Goal: Book appointment/travel/reservation

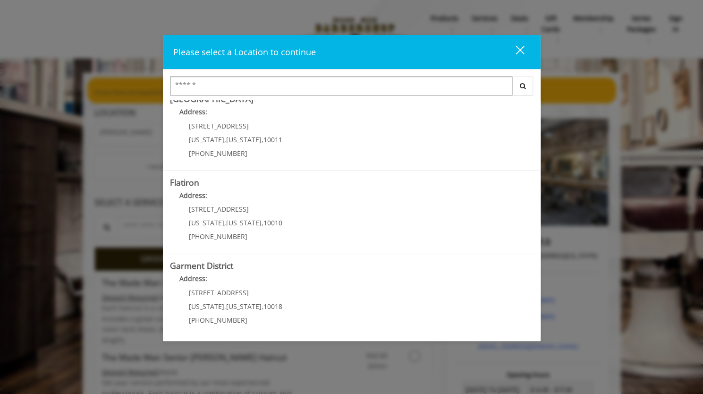
scroll to position [180, 0]
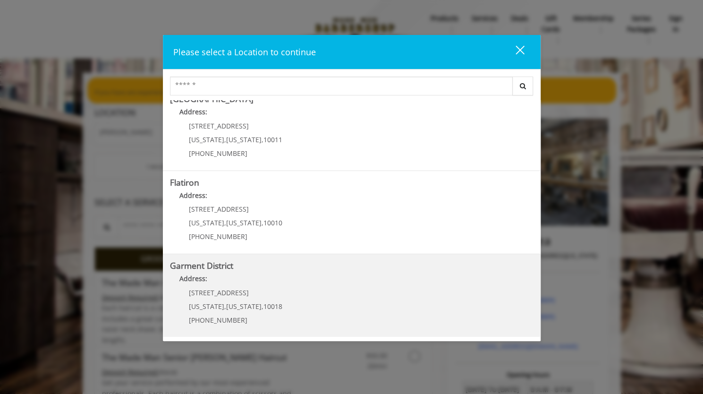
click at [322, 291] on District "Garment District Address: [STREET_ADDRESS][US_STATE][US_STATE] (212) 997-4247" at bounding box center [352, 295] width 364 height 69
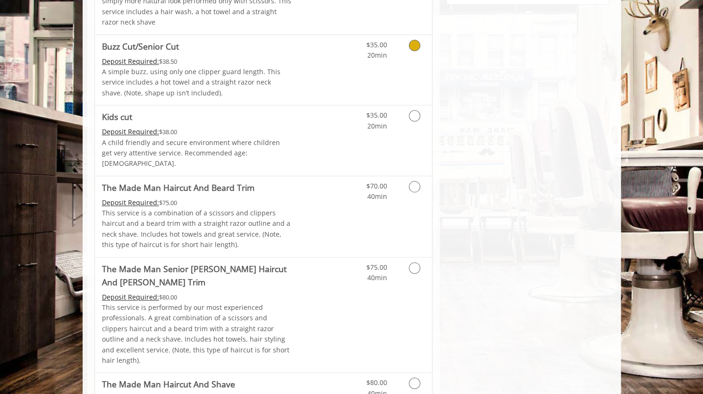
scroll to position [584, 0]
click at [414, 180] on icon "Grooming services" at bounding box center [414, 185] width 11 height 11
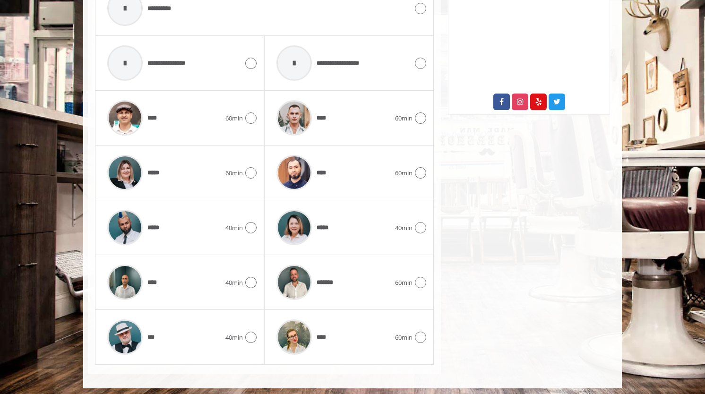
scroll to position [472, 0]
click at [253, 332] on icon at bounding box center [250, 337] width 11 height 11
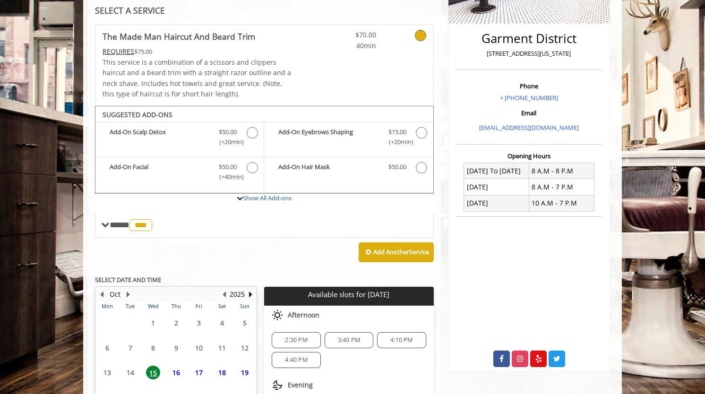
scroll to position [305, 0]
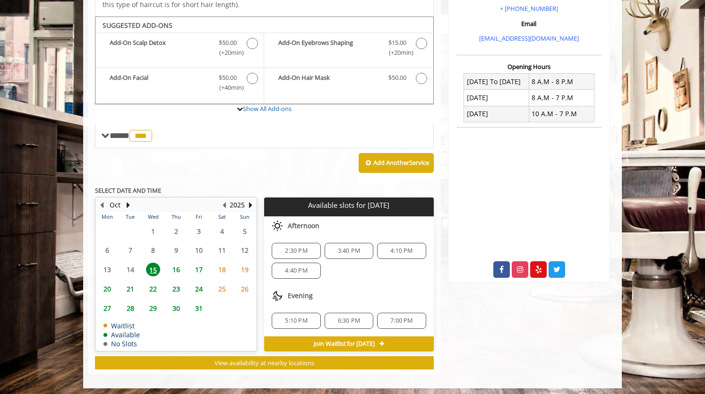
click at [291, 318] on span "5:10 PM" at bounding box center [296, 321] width 22 height 8
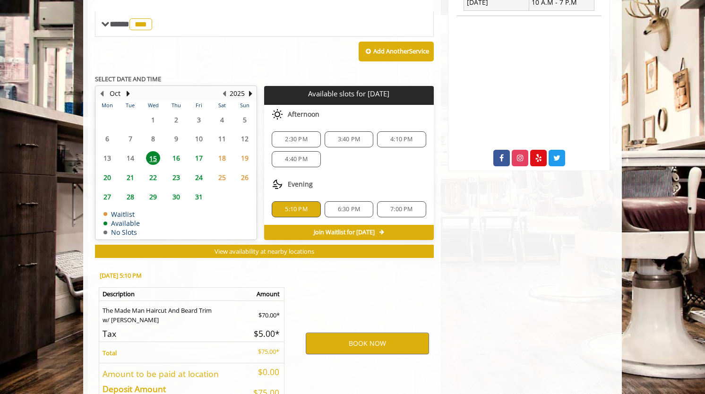
scroll to position [475, 0]
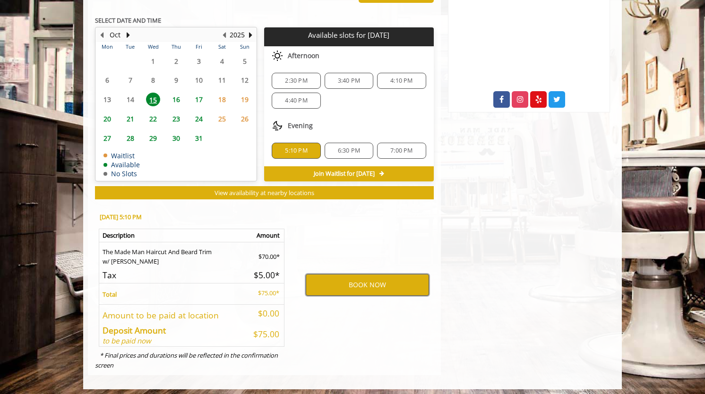
click at [326, 280] on button "BOOK NOW" at bounding box center [367, 285] width 123 height 22
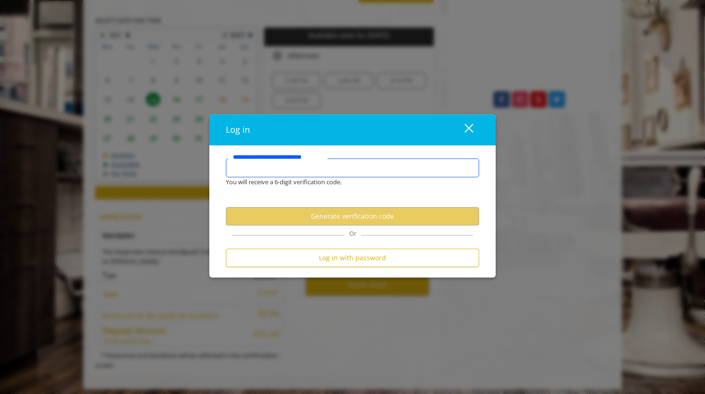
click at [307, 175] on input "**********" at bounding box center [352, 168] width 253 height 19
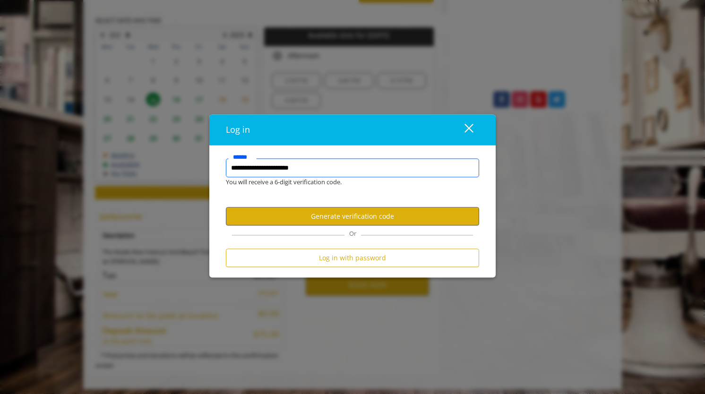
type input "**********"
click at [330, 216] on button "Generate verification code" at bounding box center [352, 216] width 253 height 18
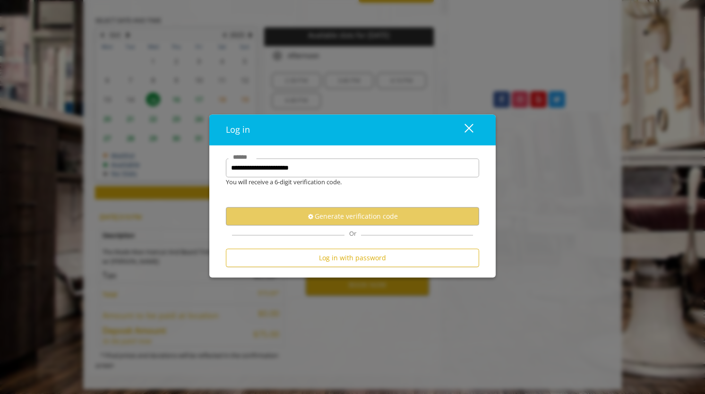
scroll to position [0, 0]
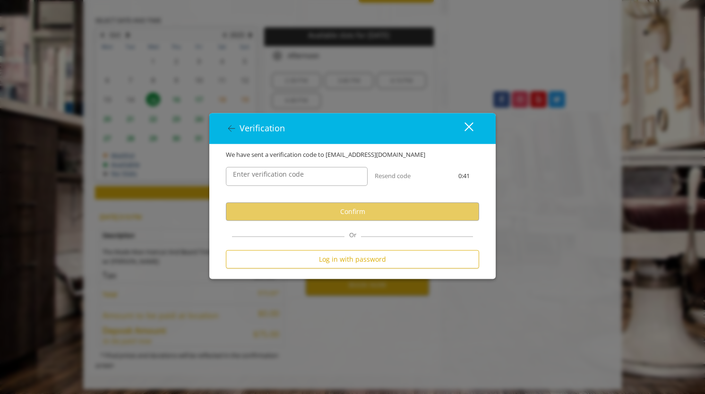
click at [305, 177] on label "Enter verification code" at bounding box center [268, 175] width 80 height 10
click at [305, 177] on input "Enter verification code" at bounding box center [297, 176] width 142 height 19
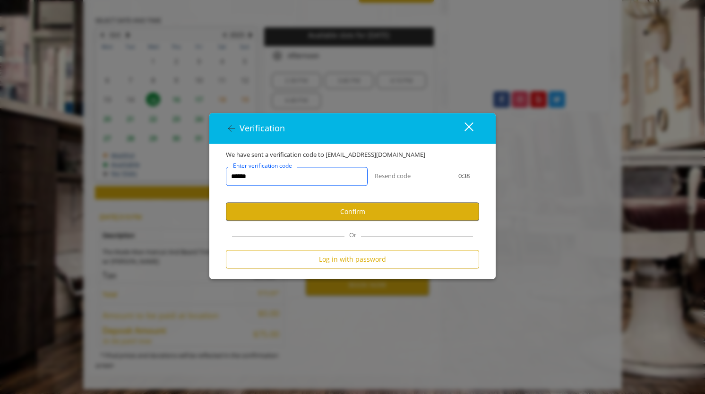
type input "******"
click at [317, 209] on button "Confirm" at bounding box center [352, 212] width 253 height 18
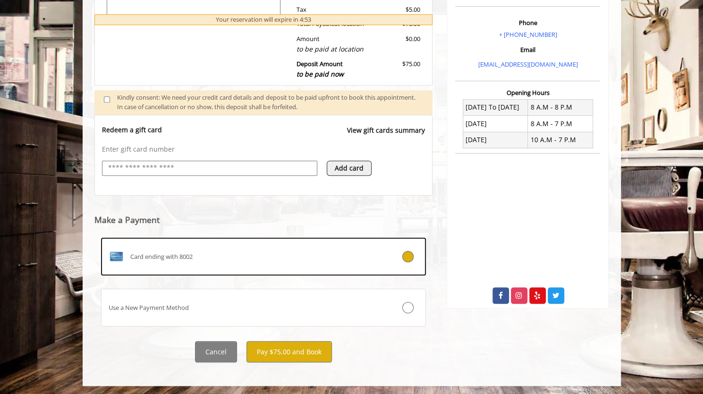
scroll to position [279, 0]
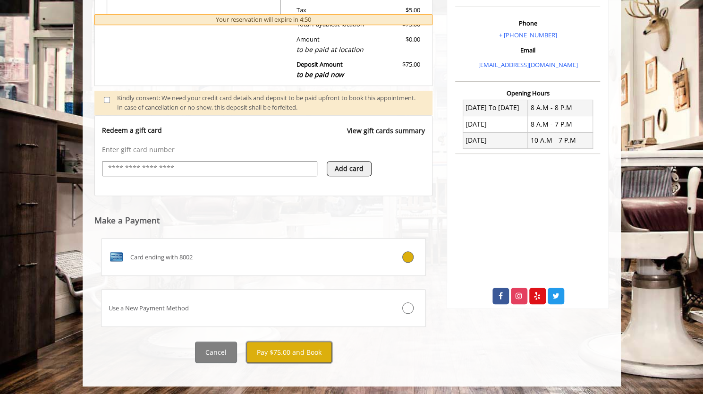
click at [290, 353] on button "Pay $75.00 and Book" at bounding box center [290, 352] width 86 height 21
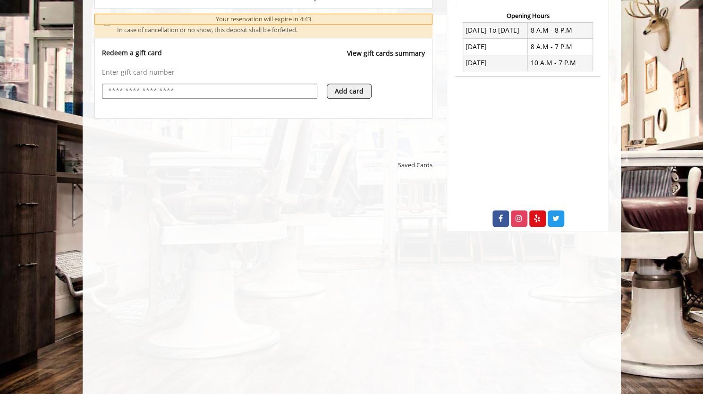
scroll to position [356, 0]
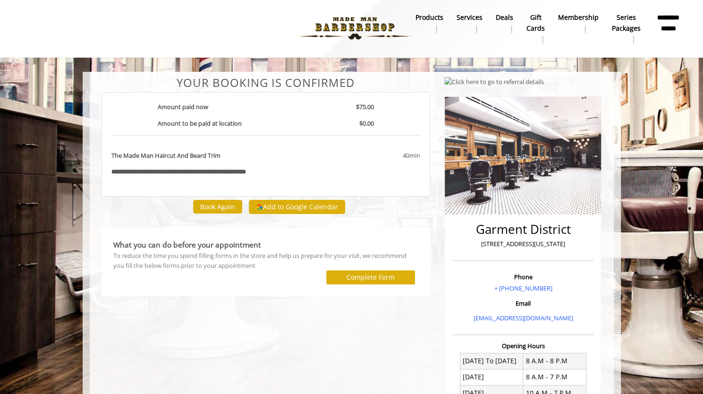
scroll to position [2, 0]
